Goal: Task Accomplishment & Management: Manage account settings

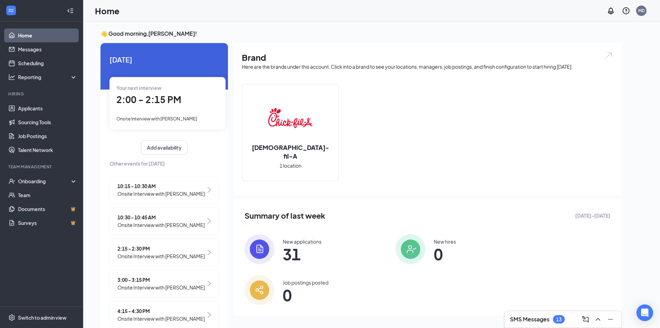
click at [163, 107] on div "Your next interview 2:00 - 2:15 PM Onsite Interview with [PERSON_NAME]" at bounding box center [168, 103] width 116 height 52
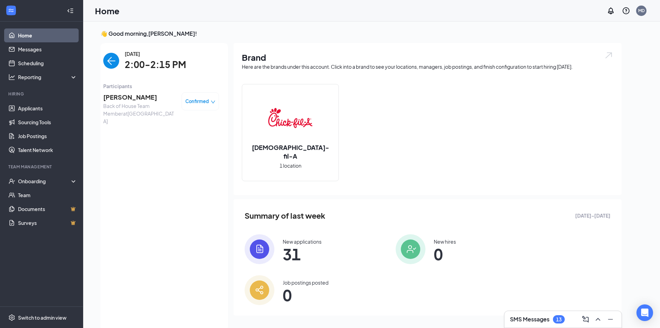
scroll to position [3, 0]
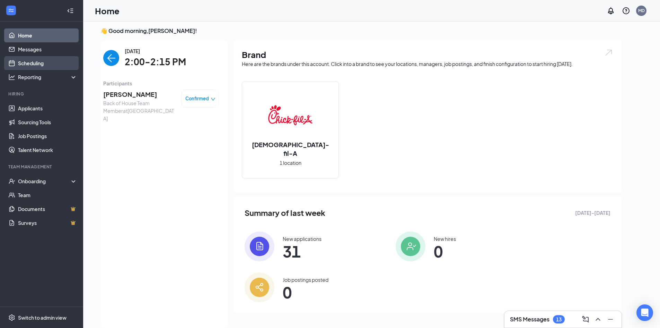
click at [32, 58] on link "Scheduling" at bounding box center [47, 63] width 59 height 14
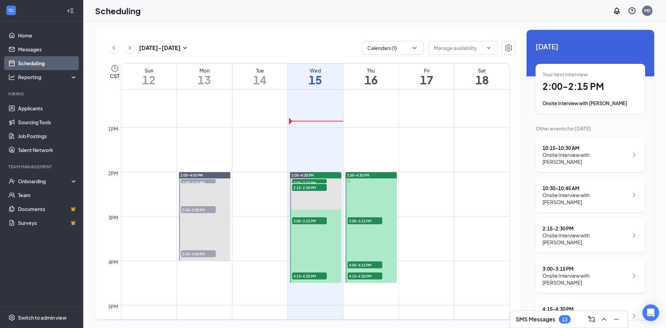
scroll to position [549, 0]
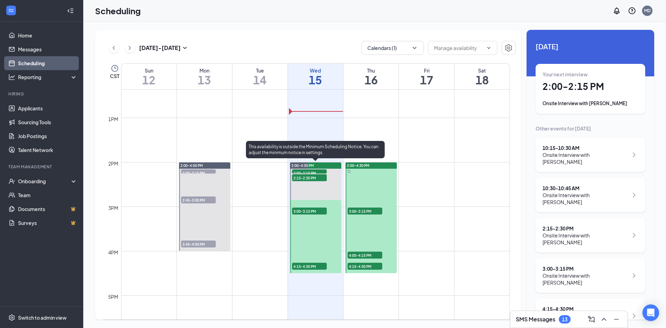
click at [319, 171] on span "2:00-2:15 PM" at bounding box center [309, 172] width 35 height 7
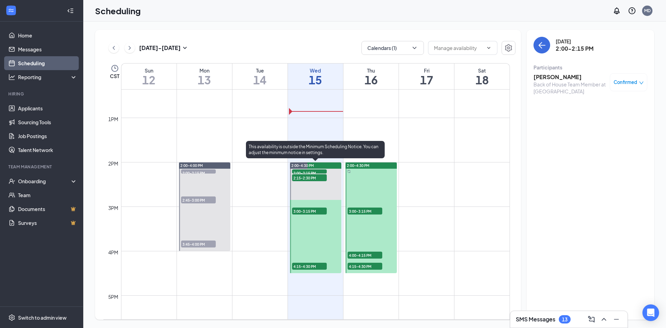
click at [319, 179] on span "2:15-2:30 PM" at bounding box center [309, 177] width 35 height 7
click at [316, 171] on span "2:00-2:15 PM" at bounding box center [309, 172] width 35 height 7
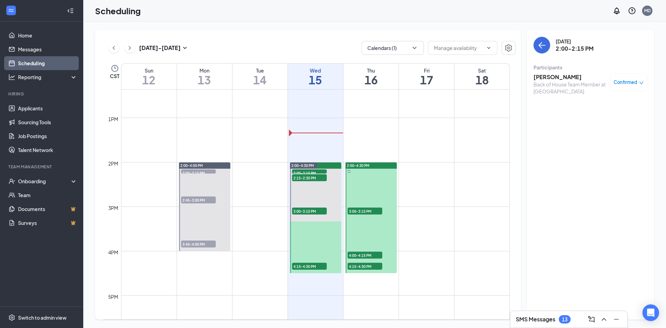
click at [41, 60] on link "Scheduling" at bounding box center [47, 63] width 59 height 14
